Goal: Task Accomplishment & Management: Manage account settings

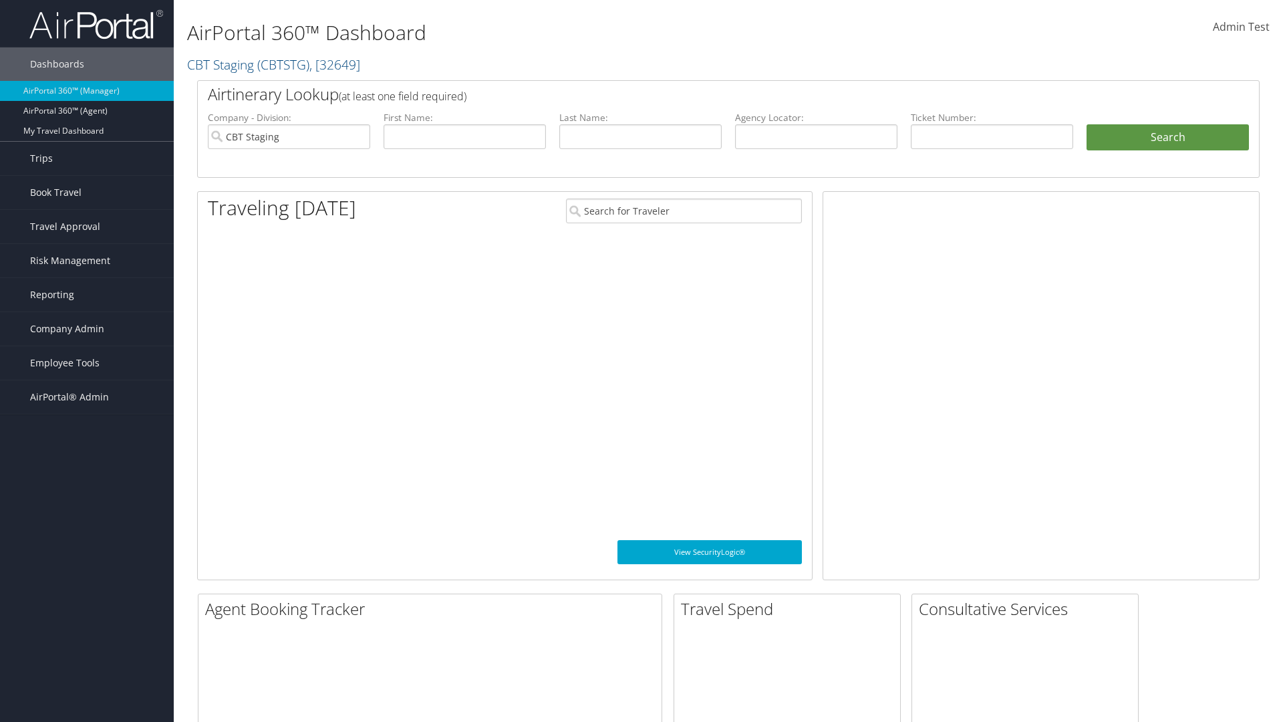
click at [87, 329] on span "Company Admin" at bounding box center [67, 328] width 74 height 33
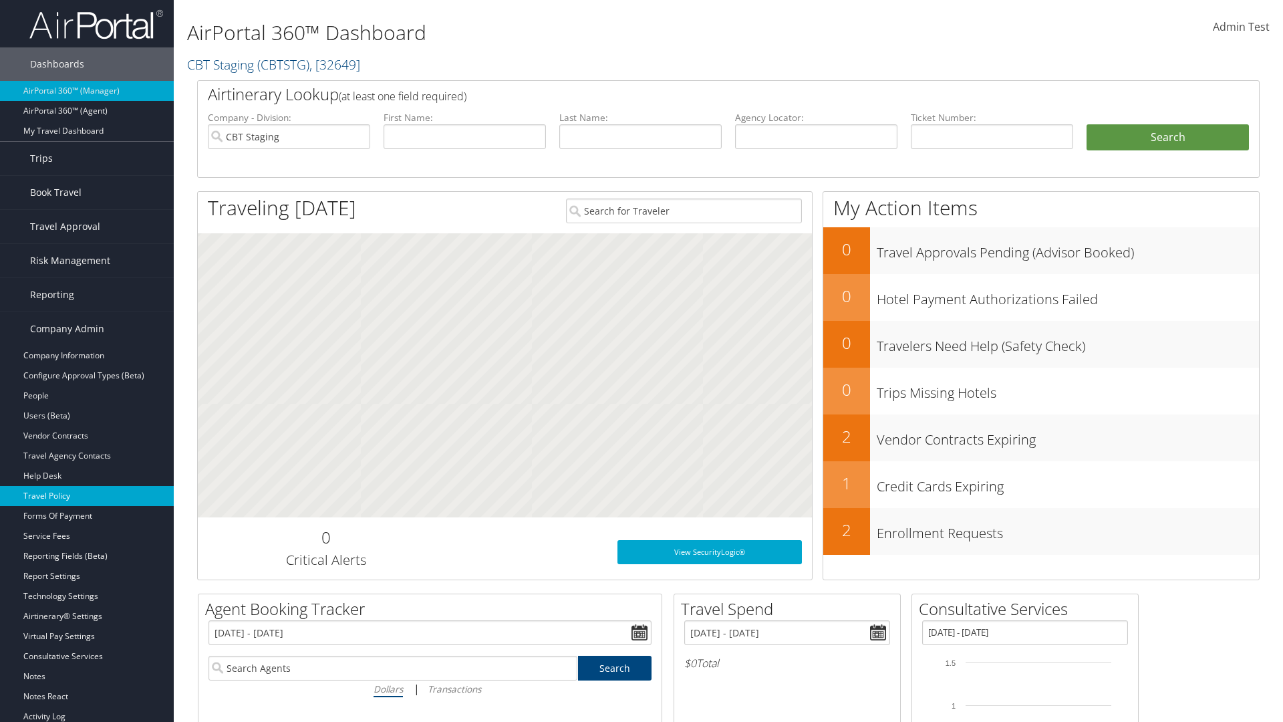
click at [87, 496] on link "Travel Policy" at bounding box center [87, 496] width 174 height 20
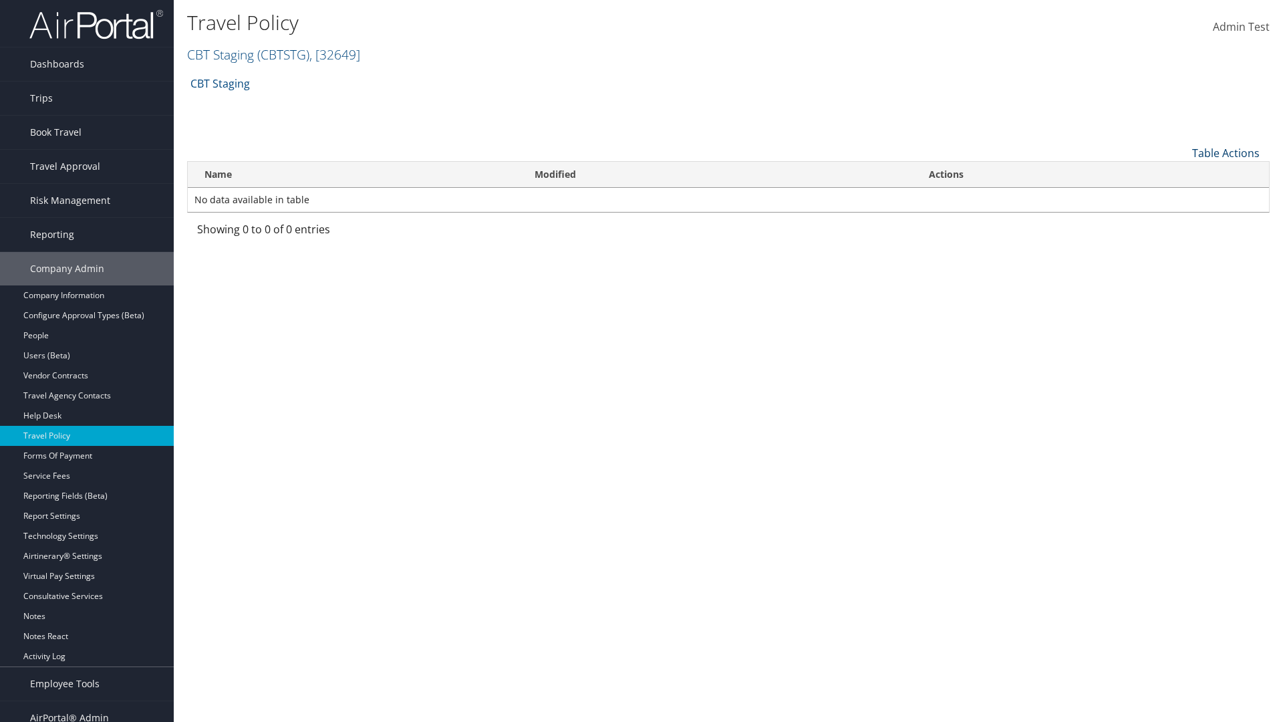
click at [1226, 152] on link "Table Actions" at bounding box center [1226, 153] width 68 height 15
click at [1181, 173] on link "Add New Policy" at bounding box center [1181, 173] width 176 height 23
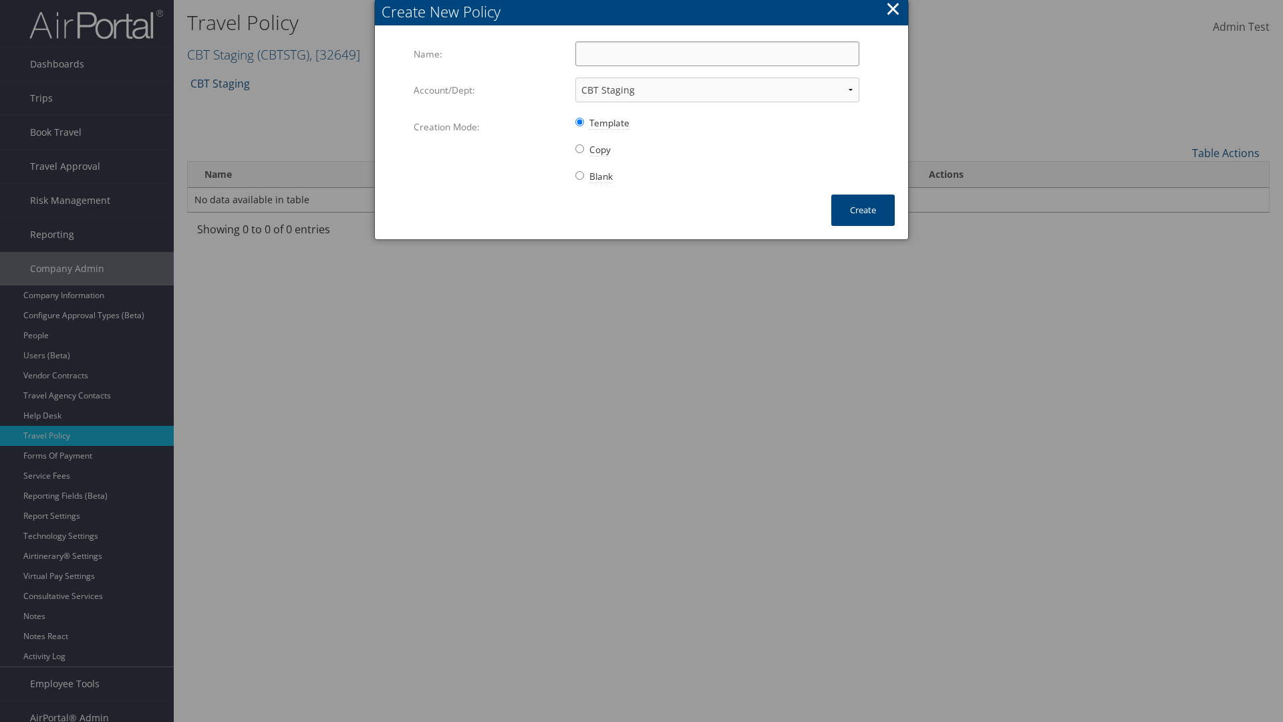
click at [717, 53] on input "Name:" at bounding box center [717, 53] width 284 height 25
type input "Auto Policy for 1479"
click at [863, 210] on button "Create" at bounding box center [862, 209] width 63 height 31
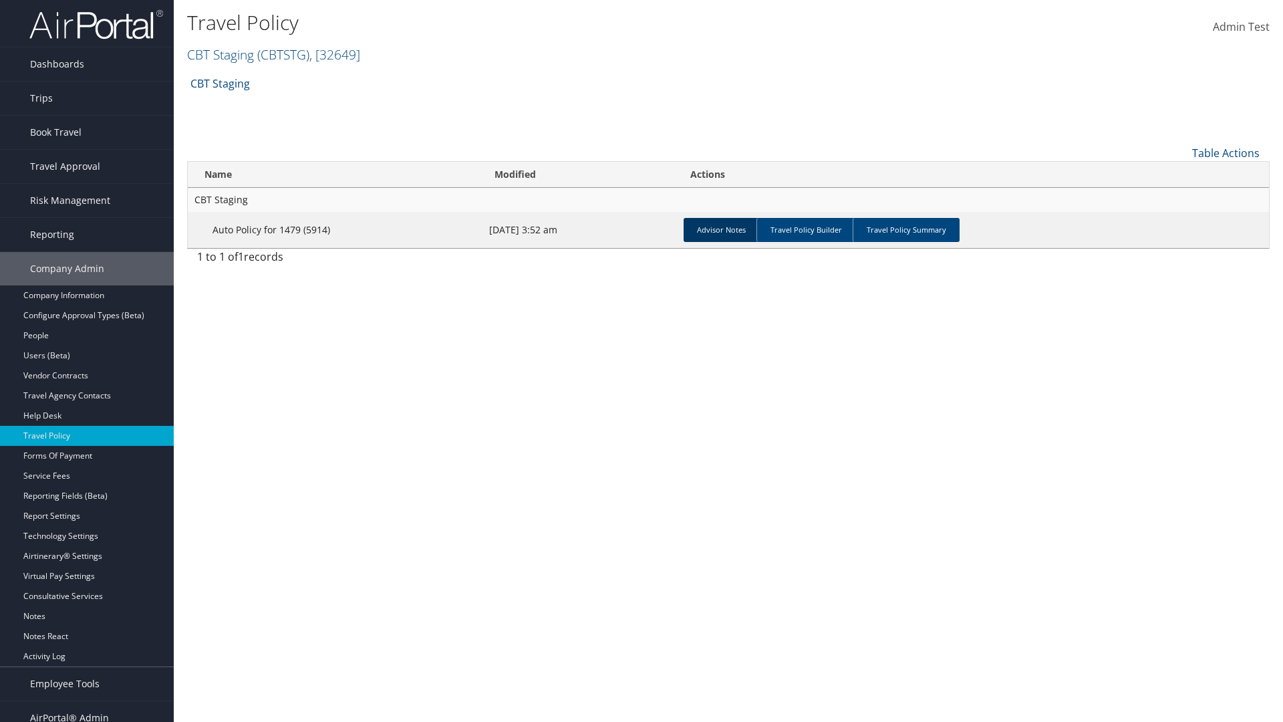
click at [721, 229] on link "Advisor Notes" at bounding box center [722, 230] width 76 height 24
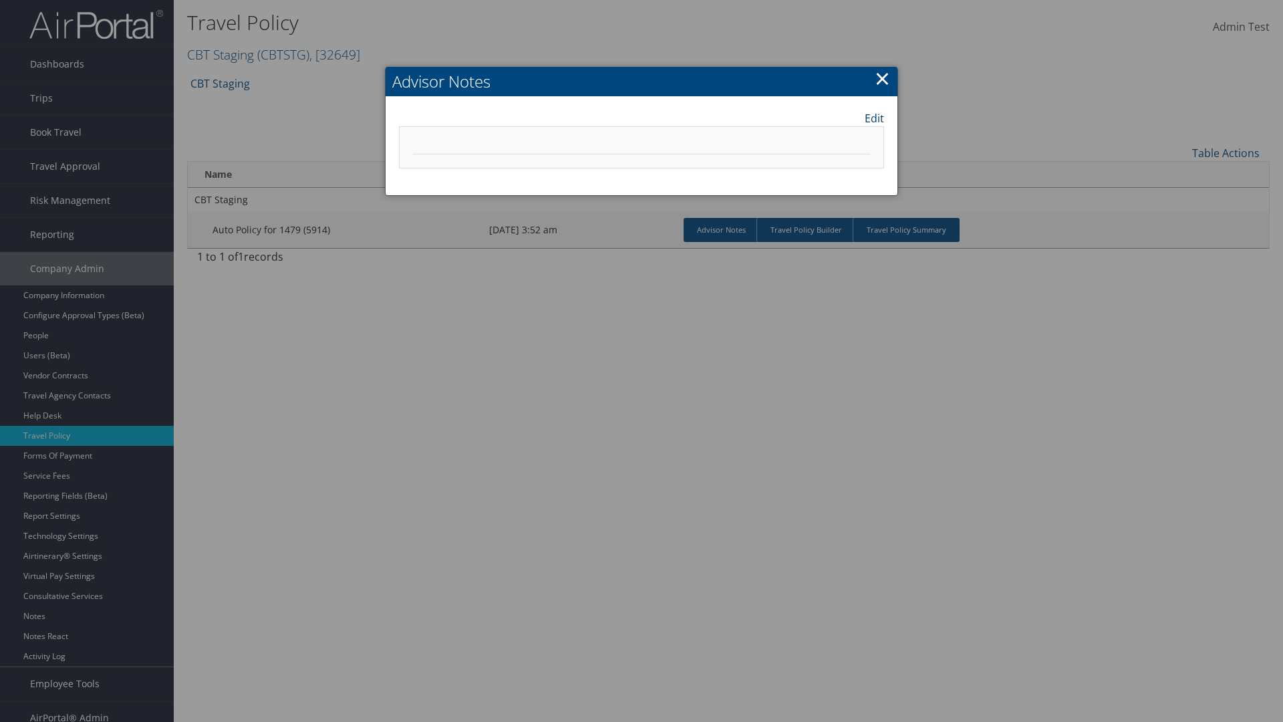
click at [874, 118] on link "Edit" at bounding box center [874, 118] width 19 height 16
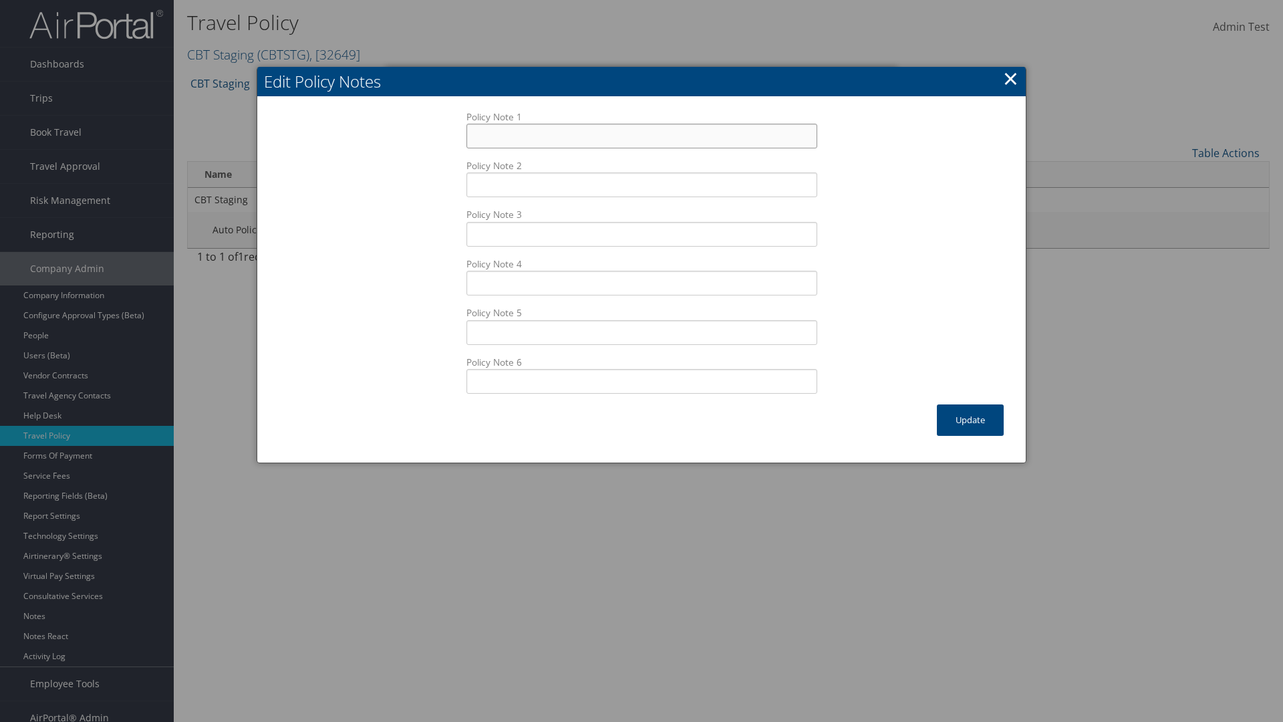
click at [642, 124] on input "Policy Note 1" at bounding box center [642, 136] width 351 height 25
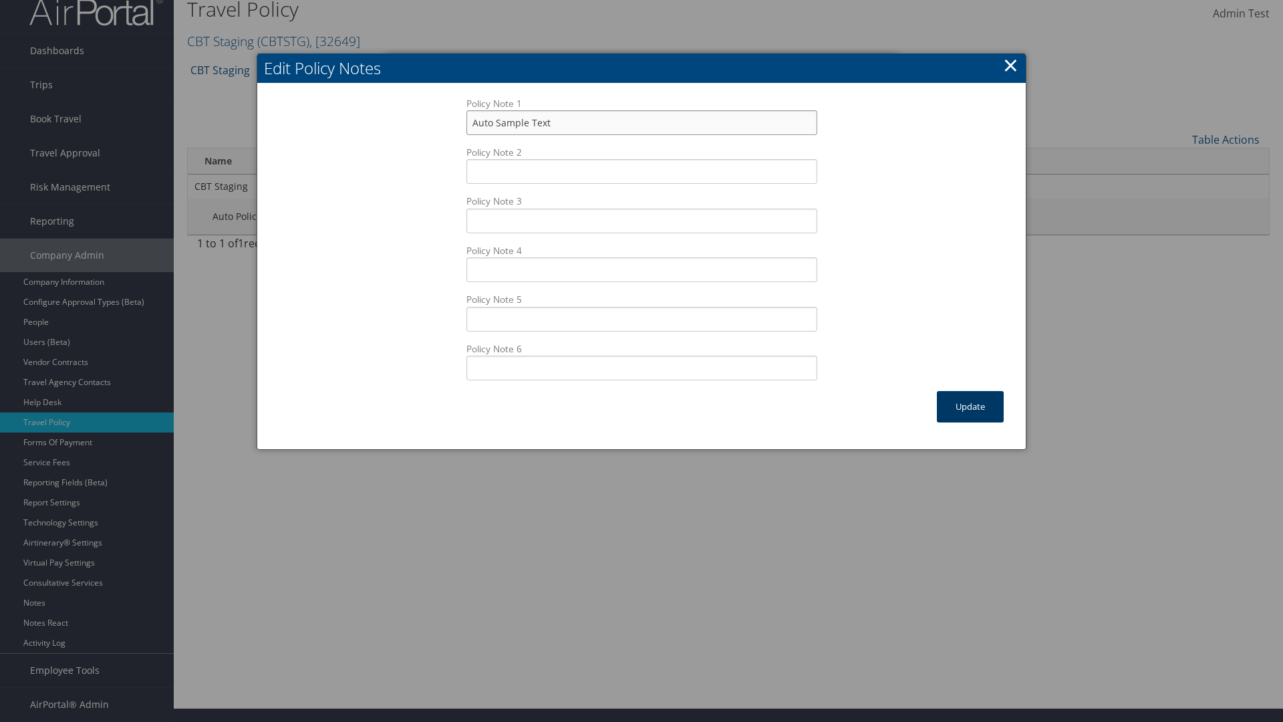
type input "Auto Sample Text"
click at [970, 406] on button "Update" at bounding box center [970, 406] width 67 height 31
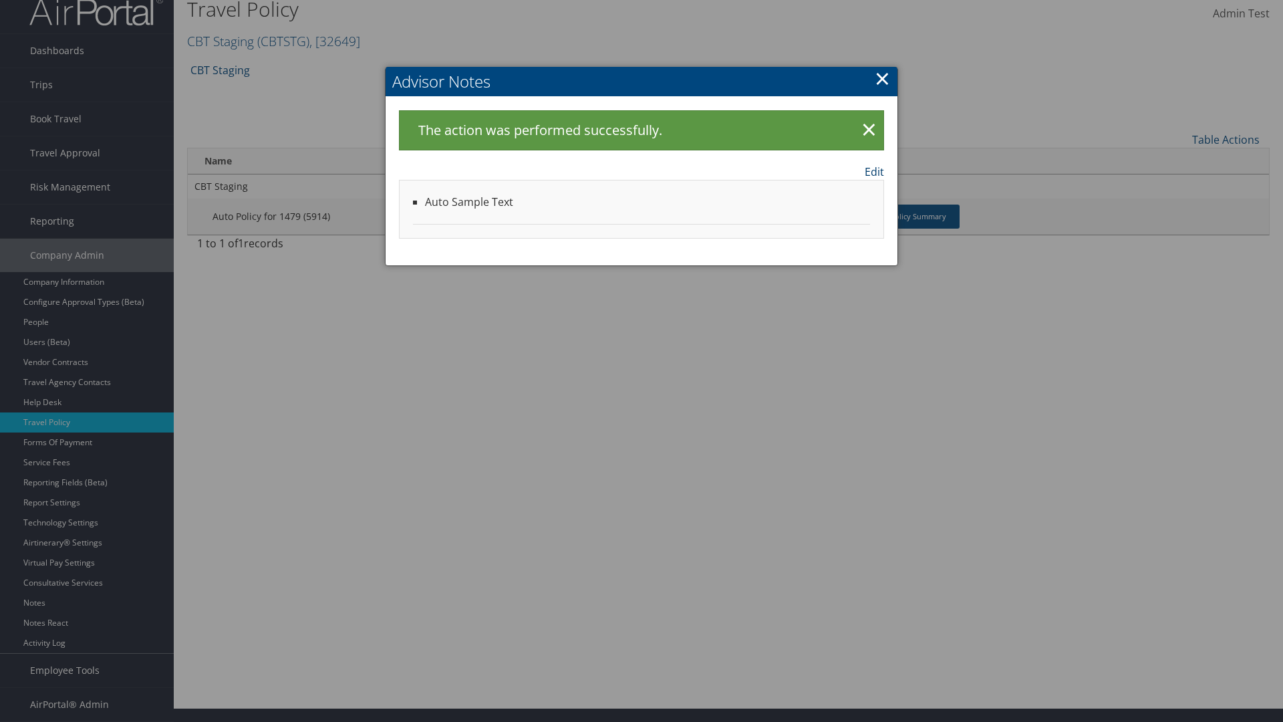
click at [874, 171] on link "Edit" at bounding box center [874, 172] width 19 height 16
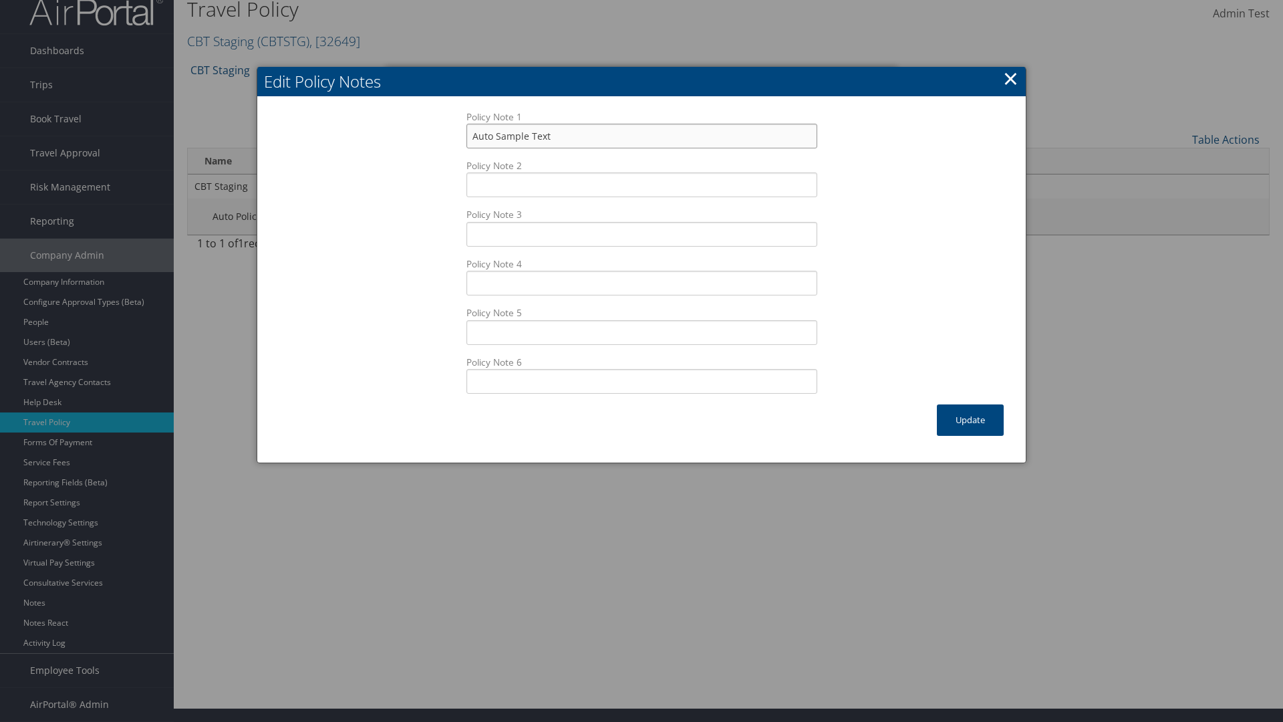
click at [642, 136] on input "Auto Sample Text" at bounding box center [642, 136] width 351 height 25
click at [970, 420] on button "Update" at bounding box center [970, 419] width 67 height 31
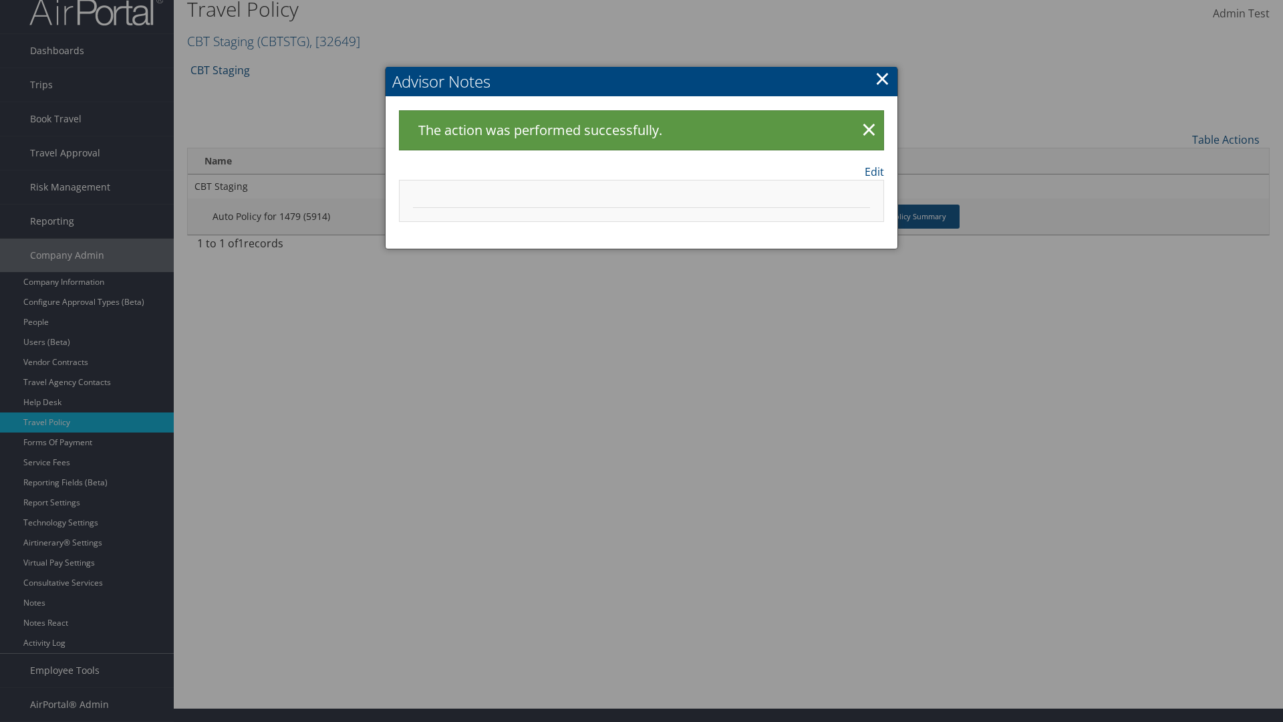
click at [882, 78] on link "×" at bounding box center [882, 78] width 15 height 27
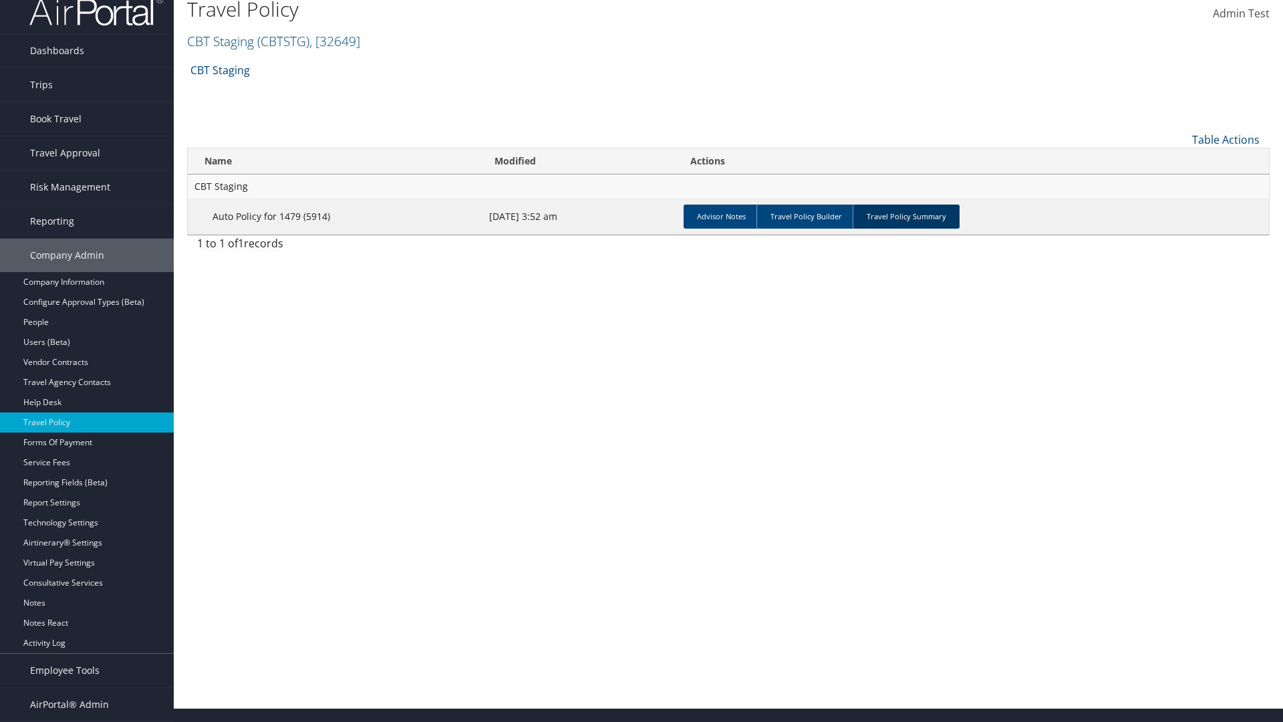
click at [906, 216] on link "Travel Policy Summary" at bounding box center [906, 217] width 107 height 24
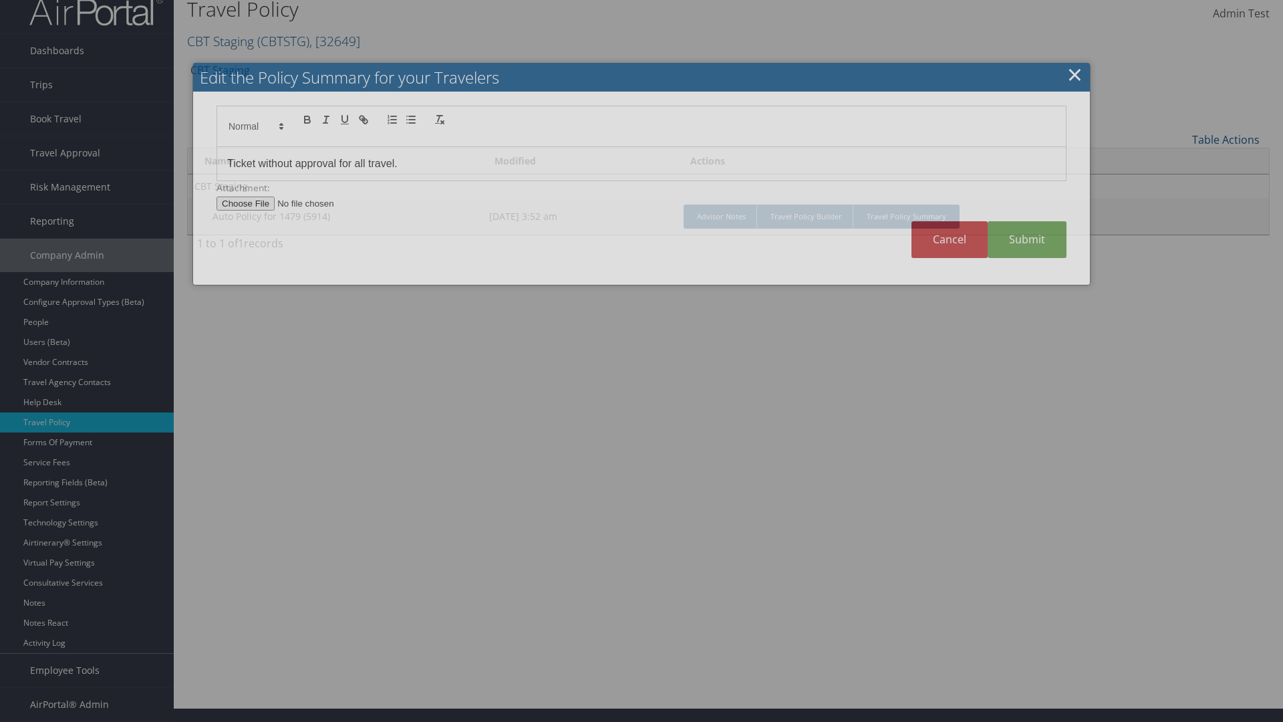
click at [642, 168] on p "Ticket without approval for all travel." at bounding box center [641, 163] width 829 height 17
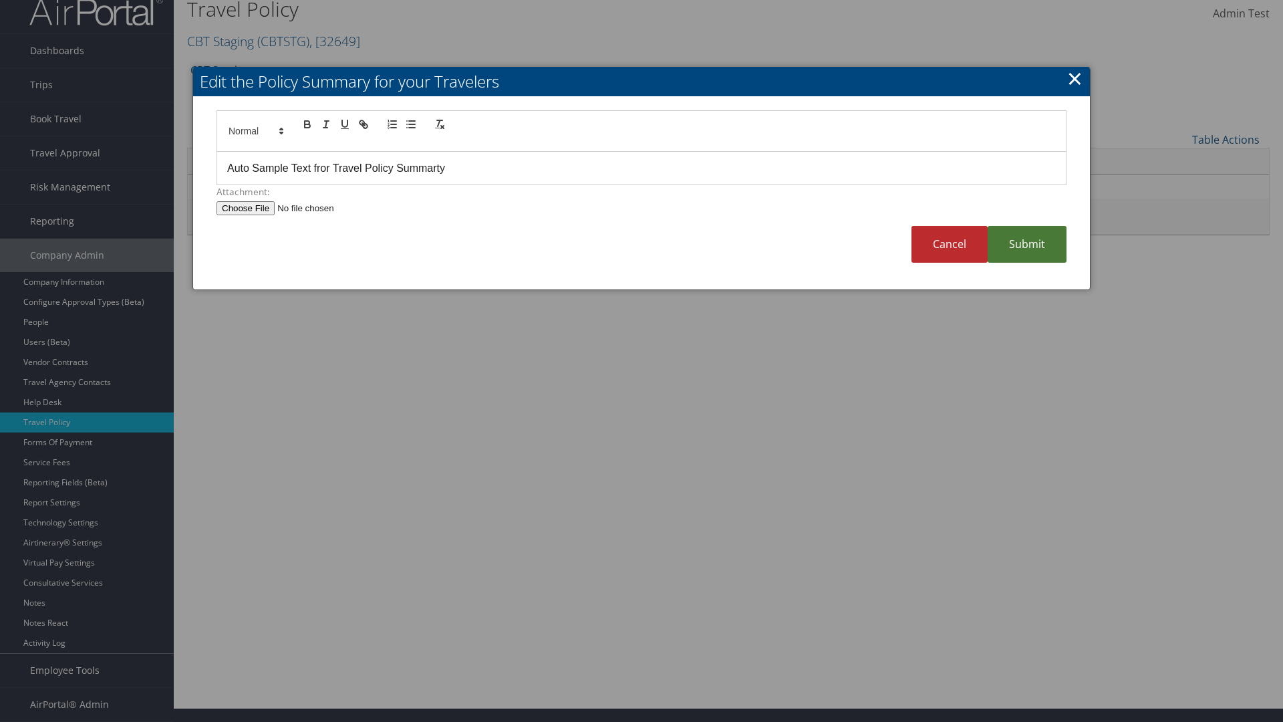
click at [1027, 244] on link "Submit" at bounding box center [1027, 244] width 79 height 37
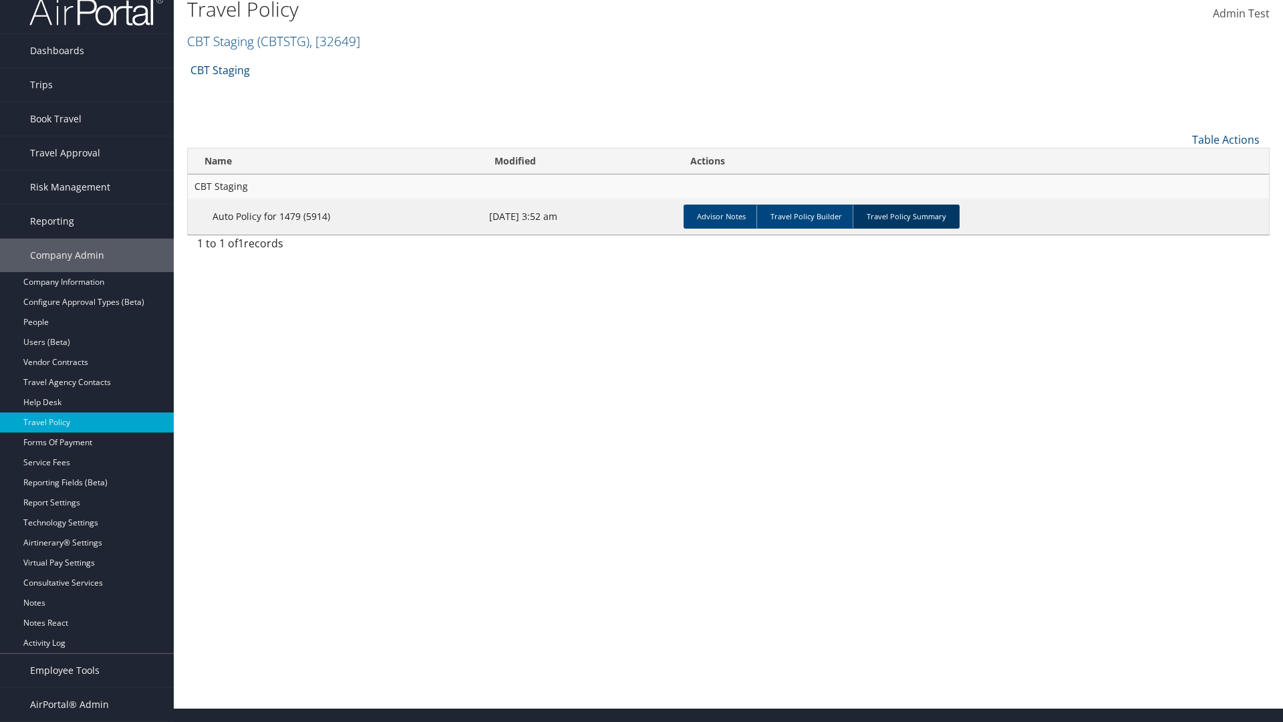
click at [906, 216] on link "Travel Policy Summary" at bounding box center [906, 217] width 107 height 24
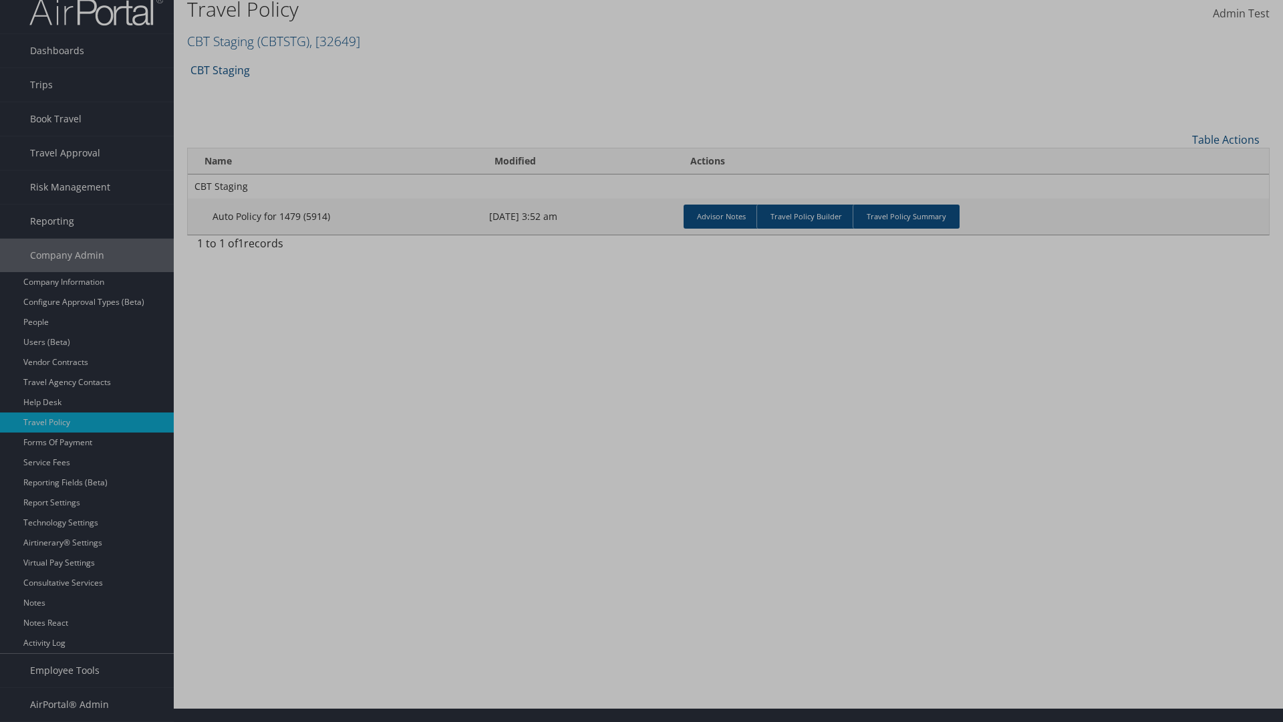
click at [0, 0] on p "Auto Sample Text fror Travel Policy Summarty" at bounding box center [0, 0] width 0 height 0
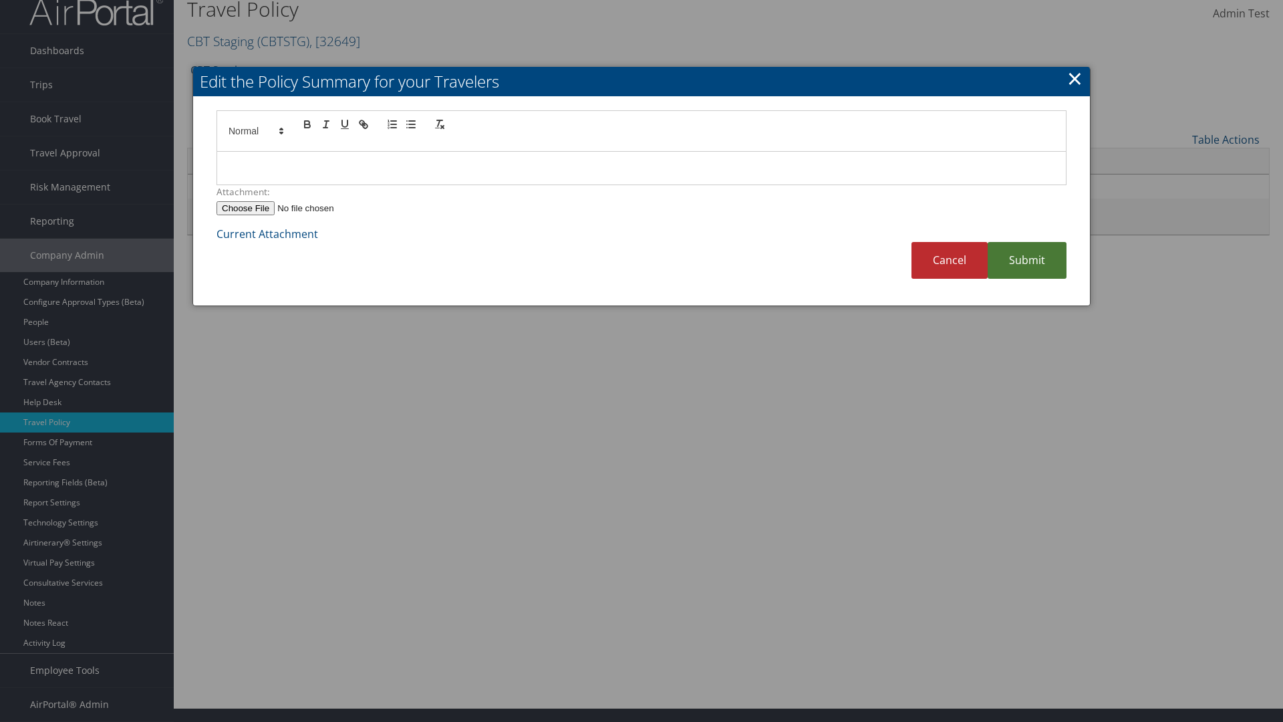
click at [1027, 260] on link "Submit" at bounding box center [1027, 260] width 79 height 37
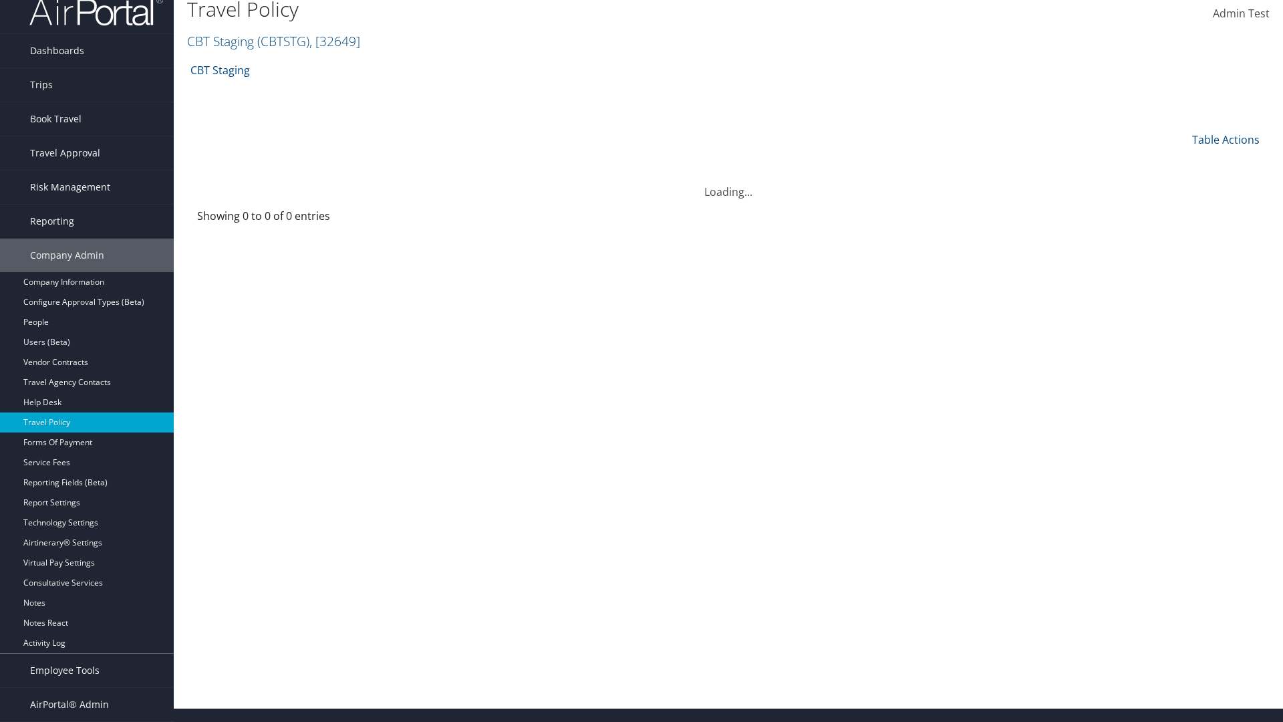
scroll to position [13, 0]
